Goal: Information Seeking & Learning: Learn about a topic

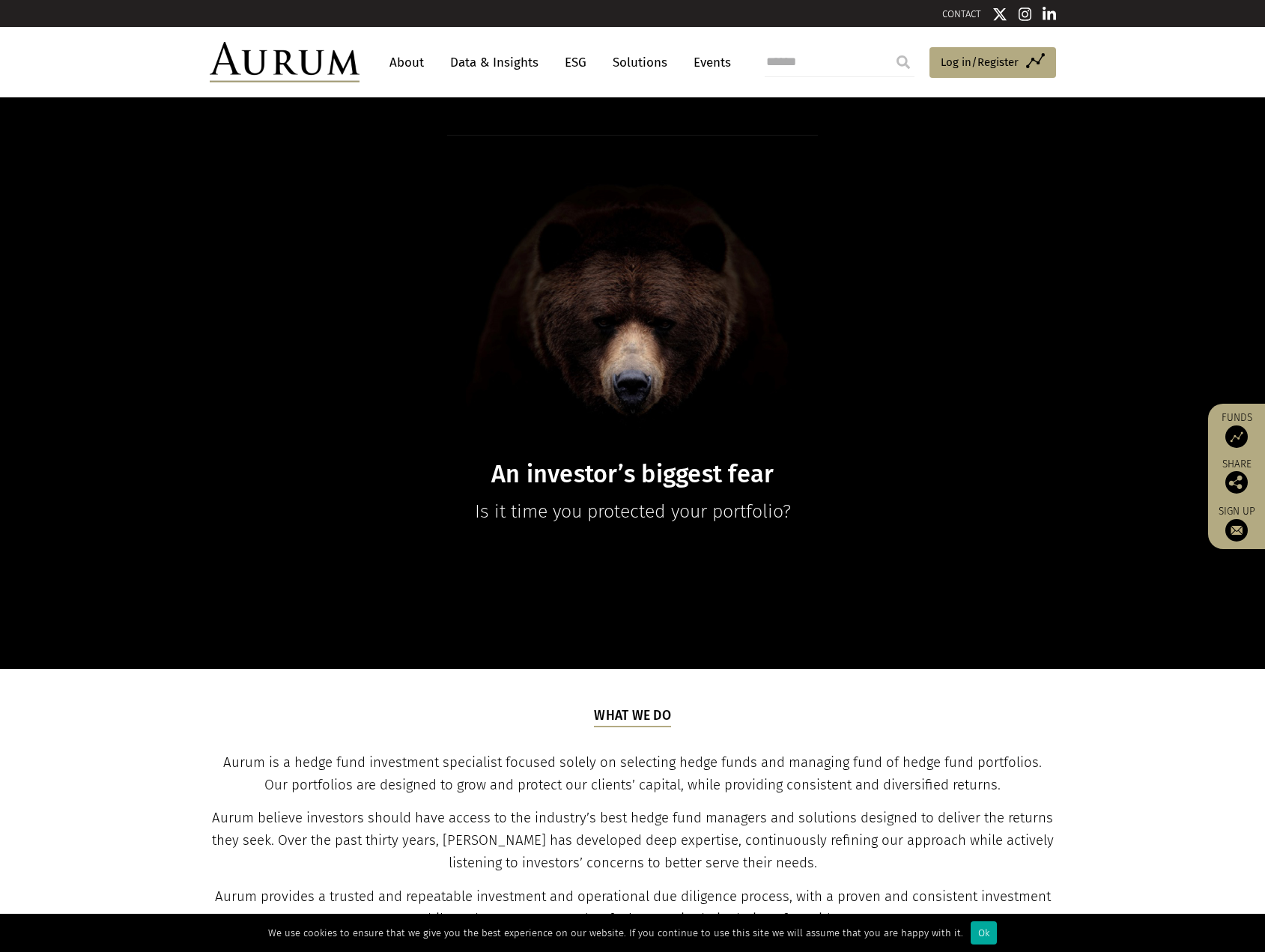
click at [508, 66] on link "Data & Insights" at bounding box center [494, 63] width 103 height 28
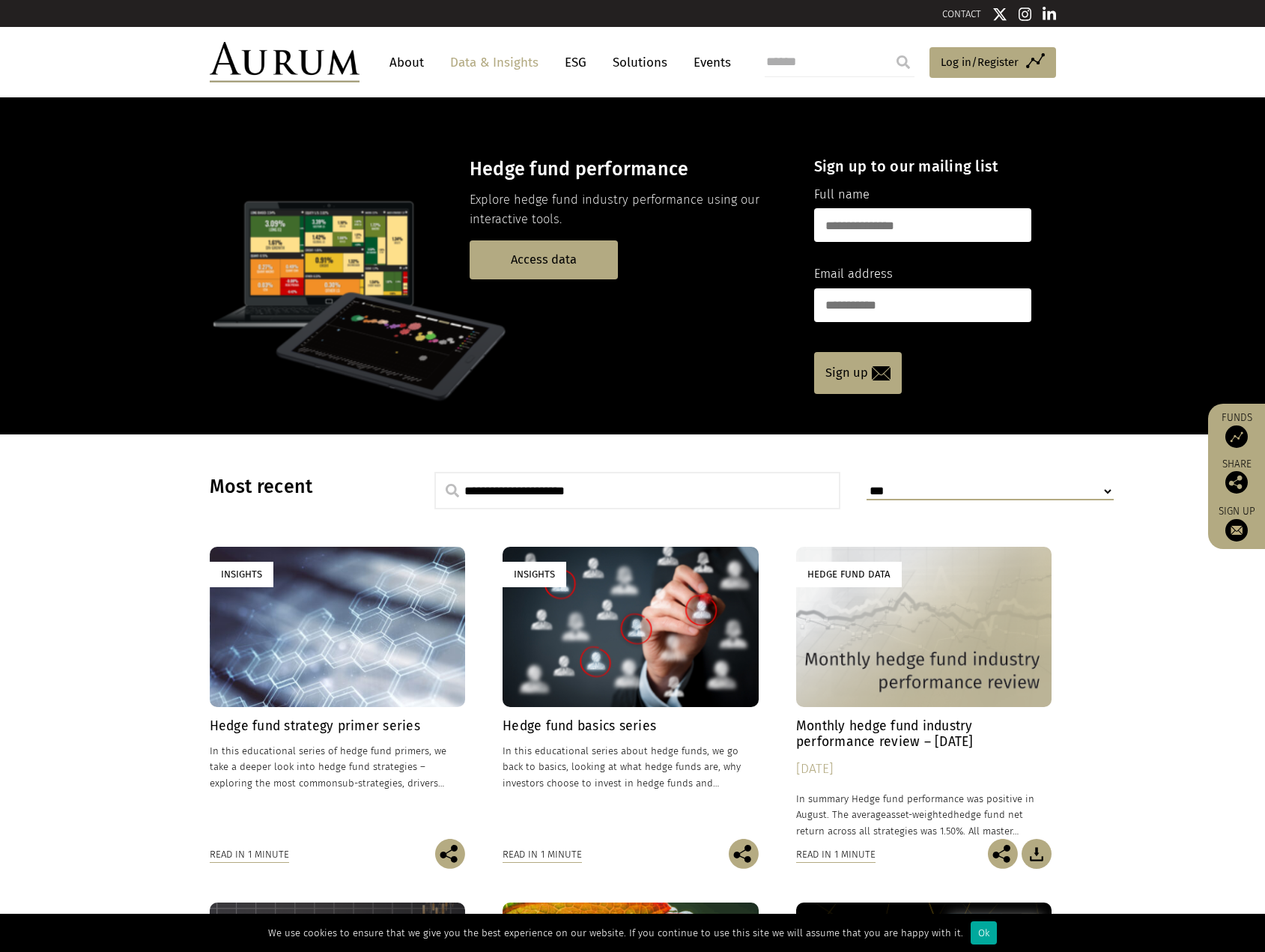
click at [877, 731] on h4 "Monthly hedge fund industry performance review – [DATE]" at bounding box center [924, 734] width 256 height 32
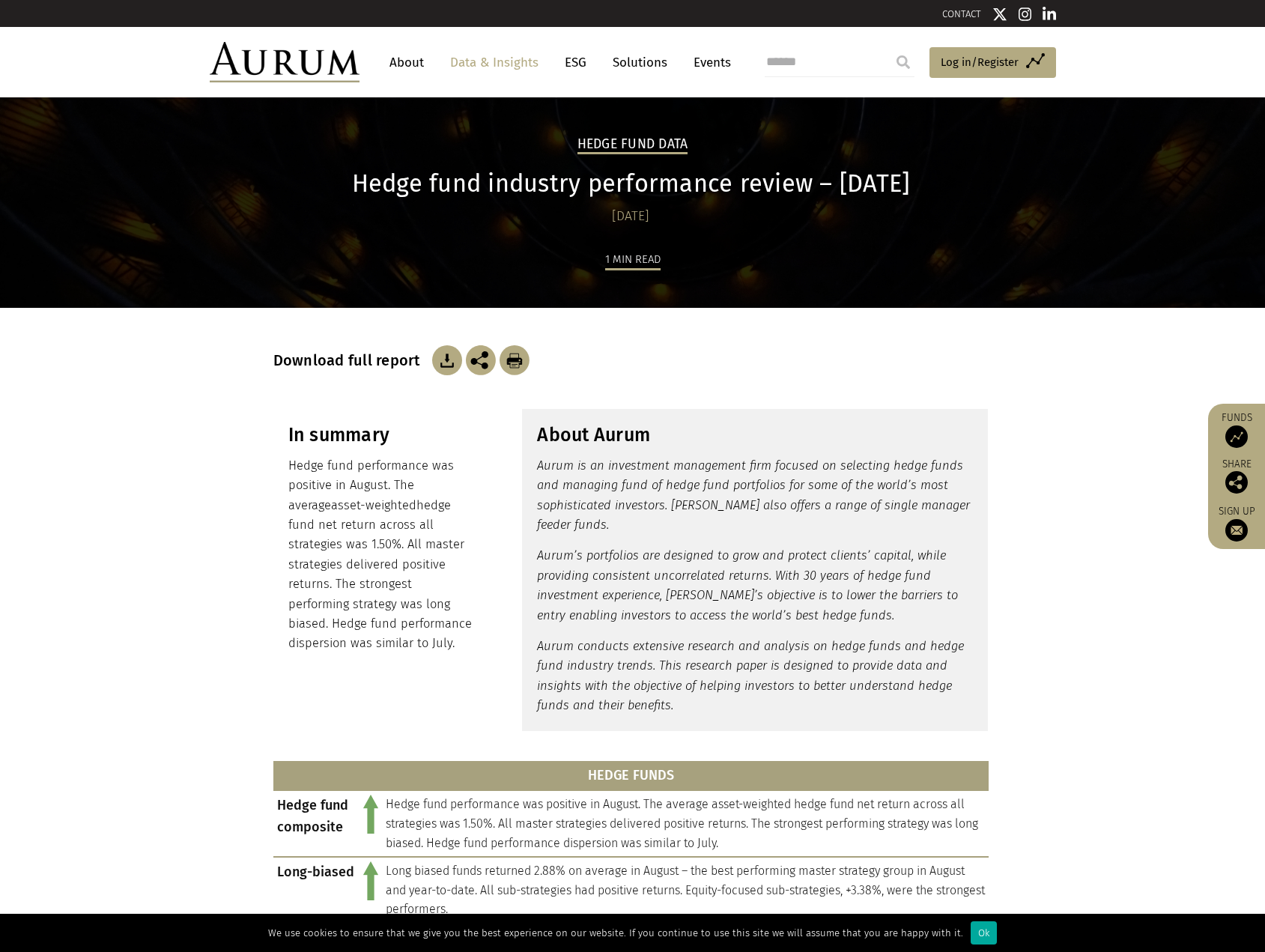
drag, startPoint x: 946, startPoint y: 187, endPoint x: 326, endPoint y: 193, distance: 620.0
click at [326, 193] on h1 "Hedge fund industry performance review – [DATE]" at bounding box center [631, 183] width 716 height 29
copy h1 "Hedge fund industry performance review – [DATE]"
